Goal: Information Seeking & Learning: Check status

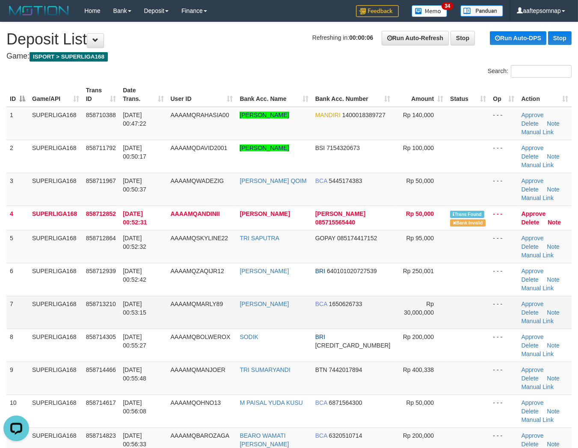
click at [311, 296] on td "HENDRA SUHERI" at bounding box center [273, 312] width 75 height 33
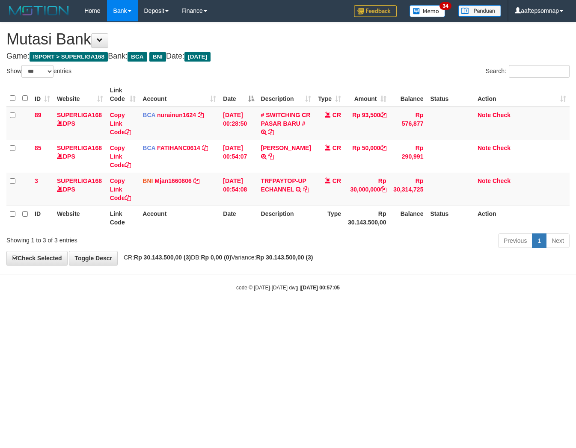
select select "***"
click at [267, 243] on div "Previous 1 Next" at bounding box center [407, 242] width 323 height 18
click at [270, 246] on div "Previous 1 Next" at bounding box center [407, 242] width 323 height 18
drag, startPoint x: 270, startPoint y: 246, endPoint x: 275, endPoint y: 248, distance: 5.4
click at [271, 246] on div "Previous 1 Next" at bounding box center [407, 242] width 323 height 18
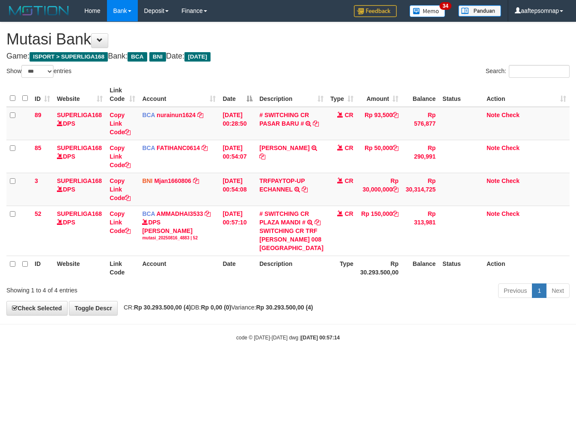
select select "***"
click at [289, 252] on div "SWITCHING CR TRF [PERSON_NAME] 008 [GEOGRAPHIC_DATA]" at bounding box center [291, 240] width 64 height 26
drag, startPoint x: 330, startPoint y: 323, endPoint x: 520, endPoint y: 281, distance: 194.0
click at [313, 311] on strong "Rp 30.293.500,00 (4)" at bounding box center [284, 307] width 57 height 7
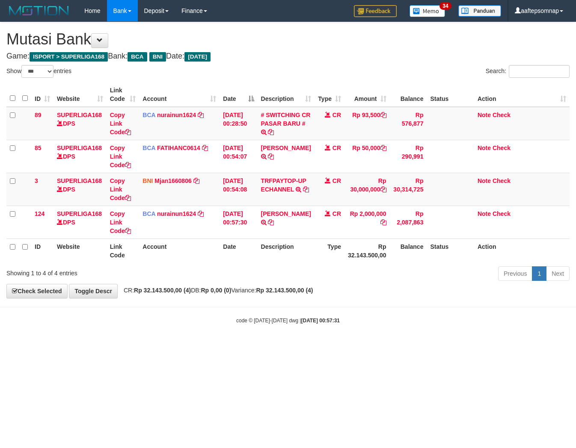
select select "***"
click at [340, 288] on div "**********" at bounding box center [288, 160] width 576 height 276
click at [311, 267] on div "Previous 1 Next" at bounding box center [407, 275] width 323 height 18
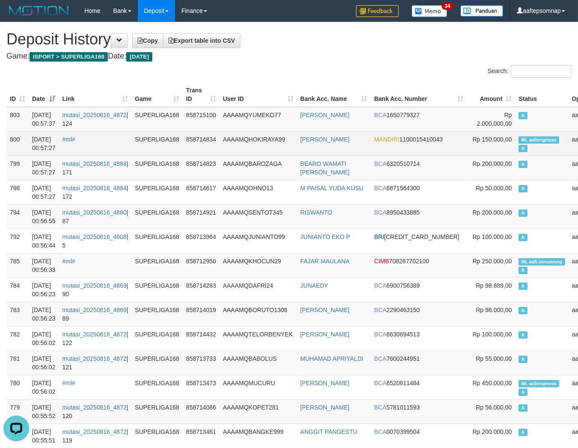
click at [515, 134] on td "ML aaflongmeas A" at bounding box center [541, 143] width 53 height 24
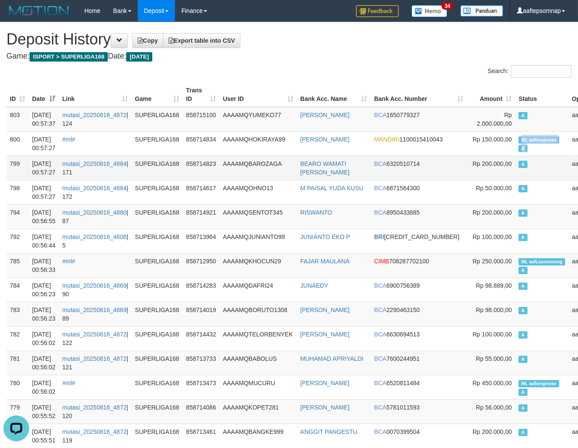
copy td "ML aaflongmeas A"
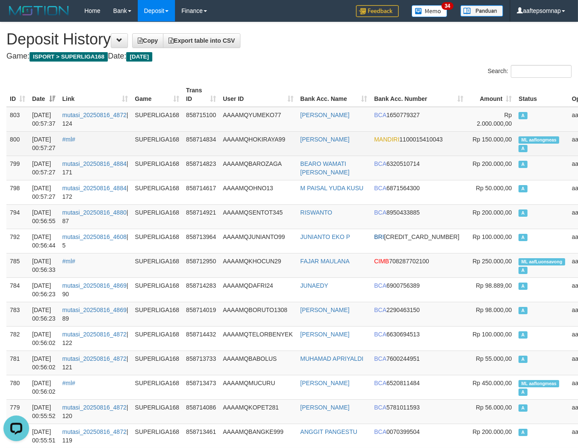
click at [414, 154] on td "MANDIRI 1100015410043" at bounding box center [419, 143] width 96 height 24
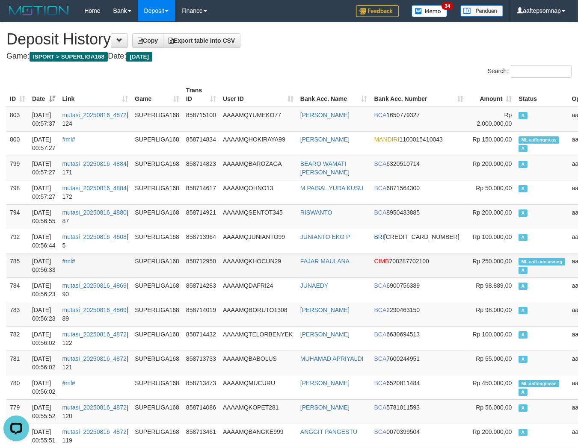
click at [519, 259] on span "ML aafLuonsavong" at bounding box center [542, 261] width 46 height 7
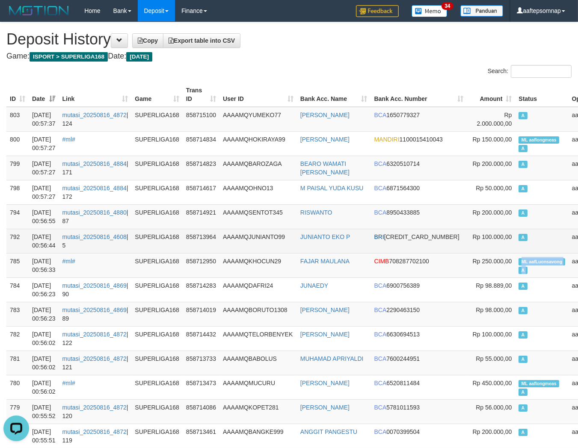
copy td "ML aafLuonsavong A"
click at [515, 234] on td "A" at bounding box center [541, 241] width 53 height 24
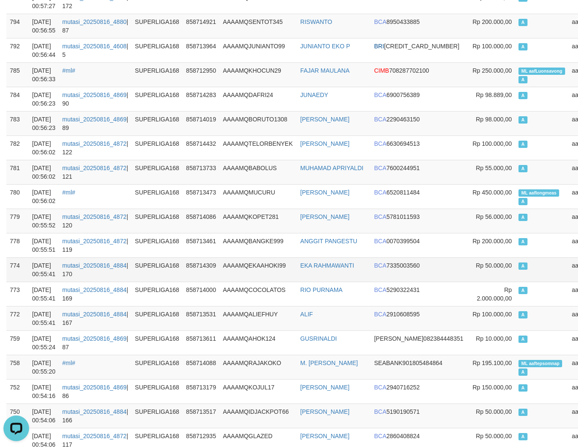
scroll to position [222, 0]
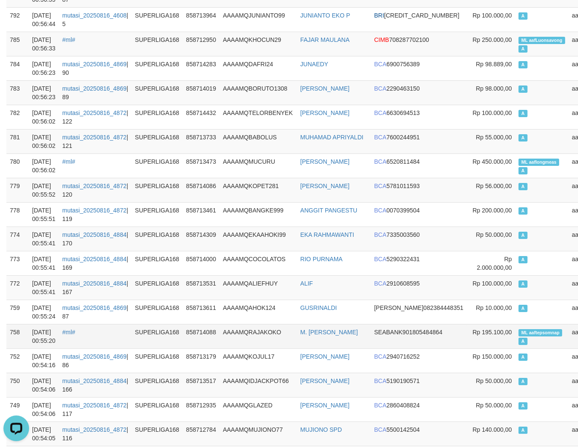
click at [519, 329] on span "ML aaftepsomnap" at bounding box center [541, 332] width 44 height 7
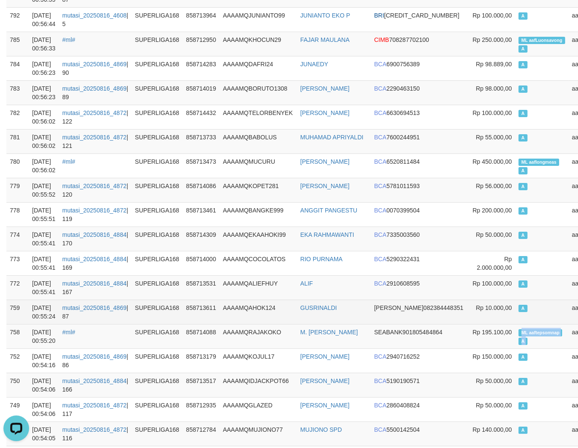
copy td "ML aaftepsomnap A"
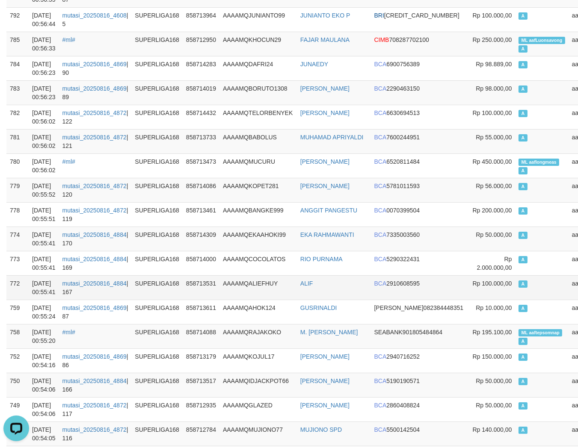
click at [515, 293] on td "A" at bounding box center [541, 288] width 53 height 24
click at [515, 278] on td "A" at bounding box center [541, 288] width 53 height 24
